Goal: Transaction & Acquisition: Purchase product/service

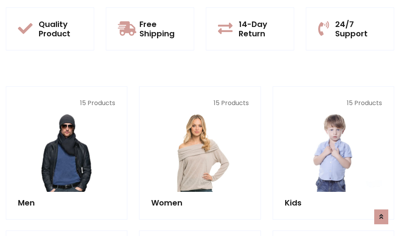
scroll to position [697, 0]
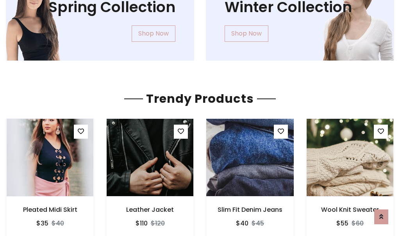
click at [250, 157] on img at bounding box center [250, 157] width 104 height 187
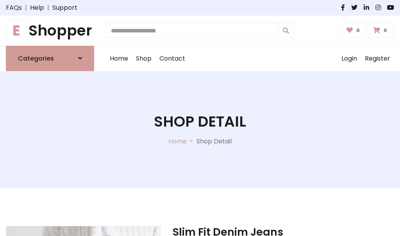
click at [50, 30] on h1 "E Shopper" at bounding box center [50, 31] width 88 height 18
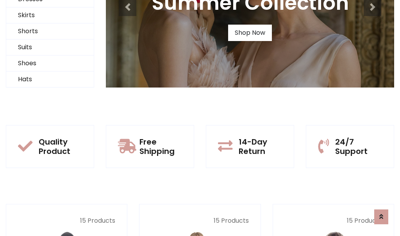
scroll to position [75, 0]
